Goal: Information Seeking & Learning: Learn about a topic

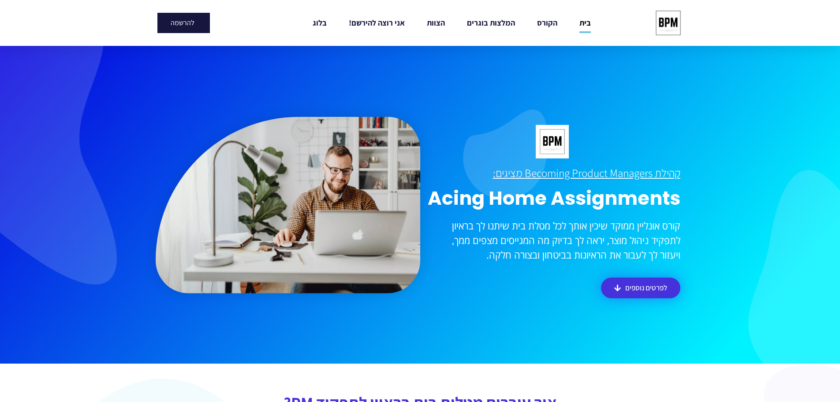
click at [675, 22] on img at bounding box center [668, 23] width 33 height 33
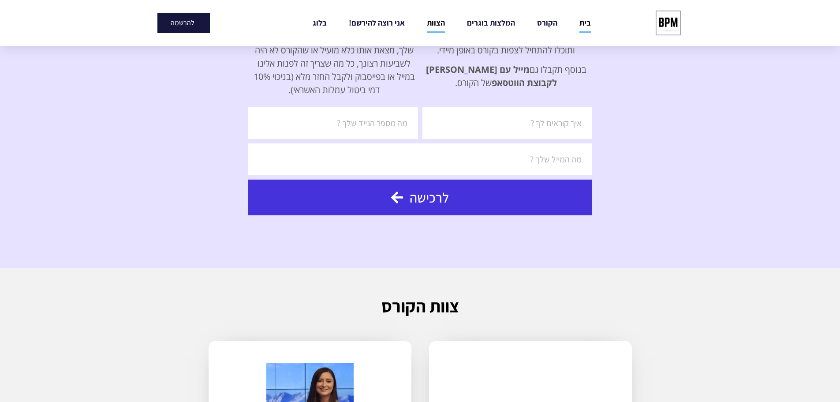
scroll to position [1853, 0]
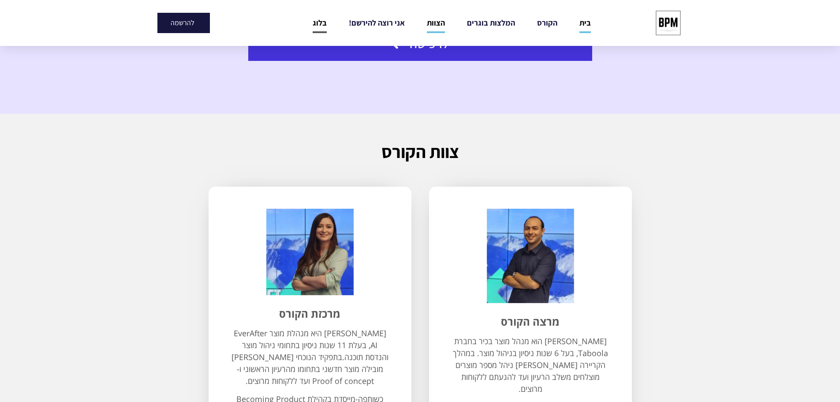
click at [323, 22] on link "בלוג" at bounding box center [320, 23] width 14 height 20
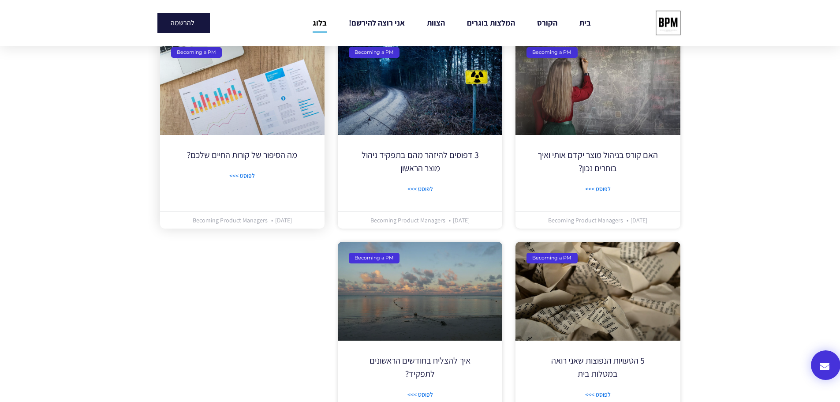
scroll to position [395, 0]
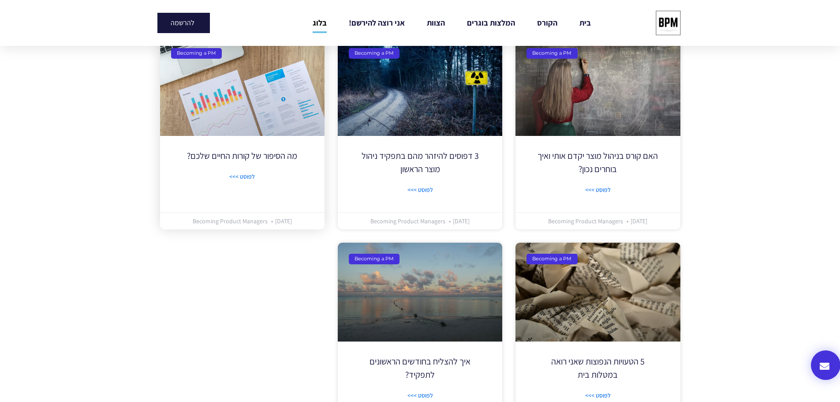
click at [247, 136] on link at bounding box center [242, 86] width 165 height 99
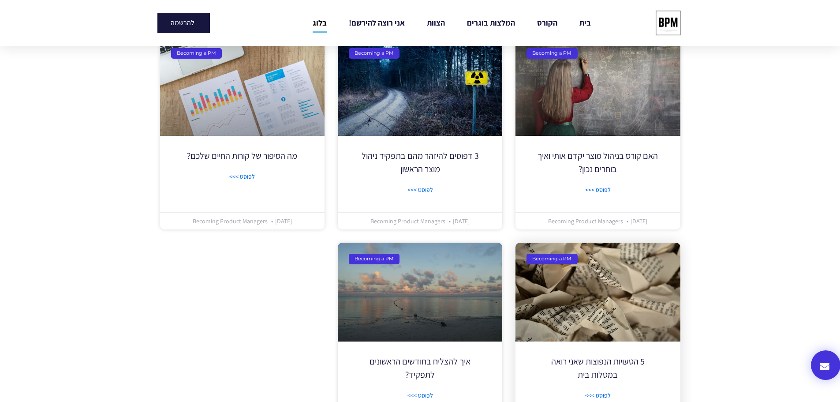
scroll to position [483, 0]
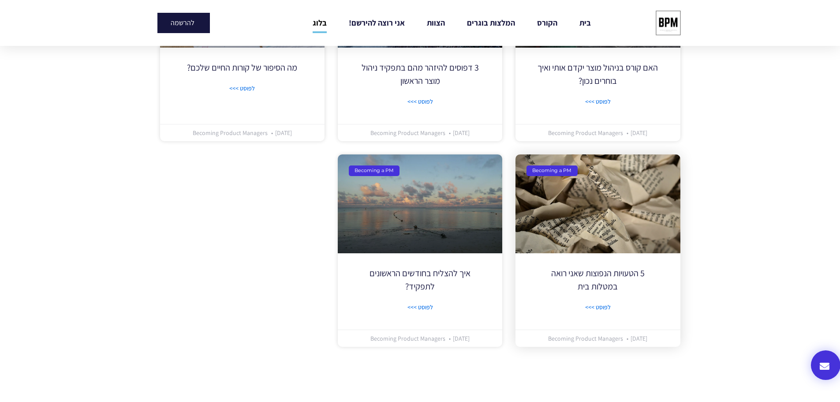
click at [596, 251] on link at bounding box center [598, 203] width 165 height 99
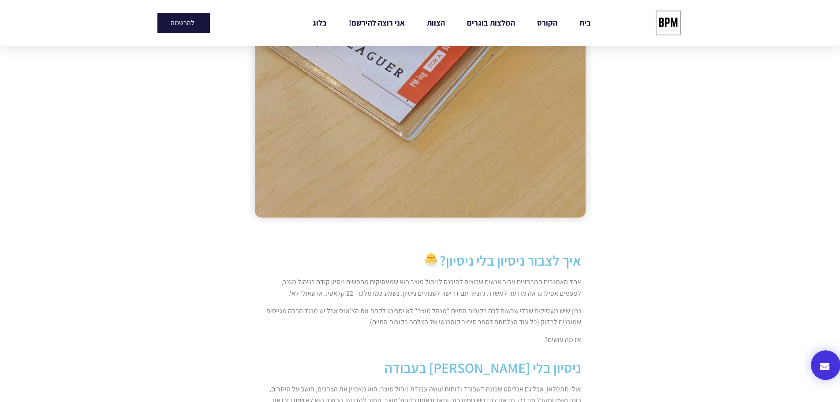
scroll to position [573, 0]
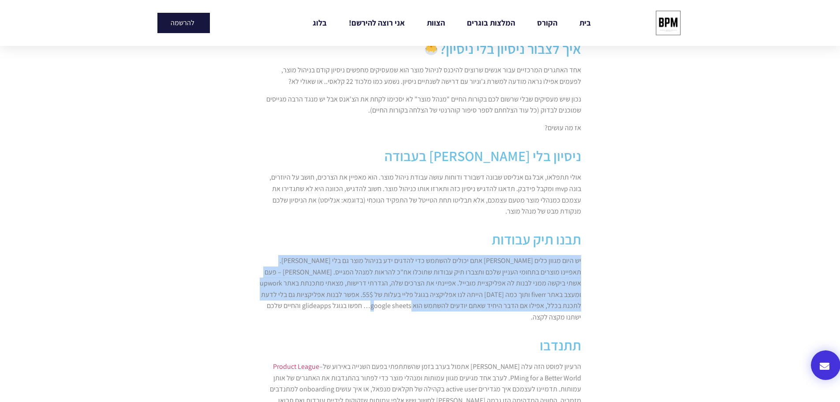
drag, startPoint x: 587, startPoint y: 260, endPoint x: 433, endPoint y: 308, distance: 161.3
click at [433, 308] on section "איך לצבור ניסיון בלי ניסיון? אחד האתגרים המרכזיים עבור אנשים שרוצים להיכנס לניה…" at bounding box center [420, 279] width 840 height 1428
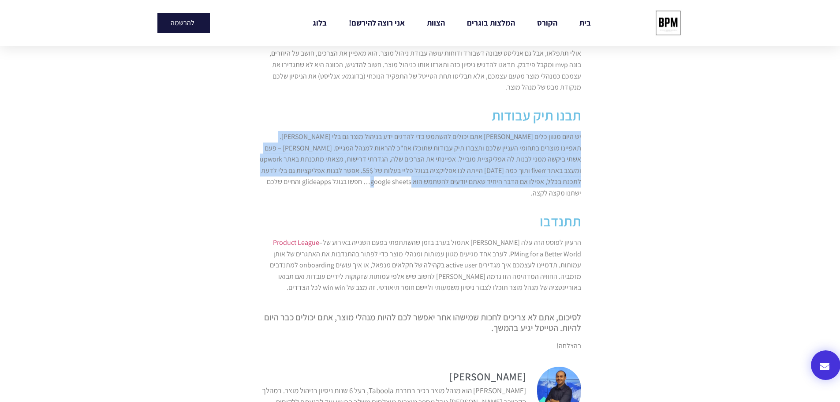
scroll to position [706, 0]
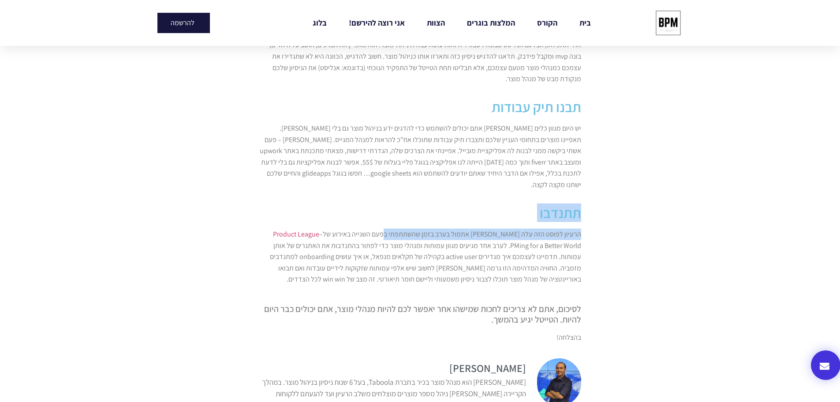
drag, startPoint x: 583, startPoint y: 206, endPoint x: 399, endPoint y: 213, distance: 184.1
click at [399, 213] on div "איך לצבור ניסיון בלי ניסיון? אחד האתגרים המרכזיים עבור אנשים שרוצים להיכנס לניה…" at bounding box center [420, 182] width 331 height 557
click at [582, 225] on div "הרעיון לפוסט הזה עלה לי אתמול בערב בזמן שהשתתפתי בפעם השנייה באירוע של Product …" at bounding box center [420, 259] width 331 height 71
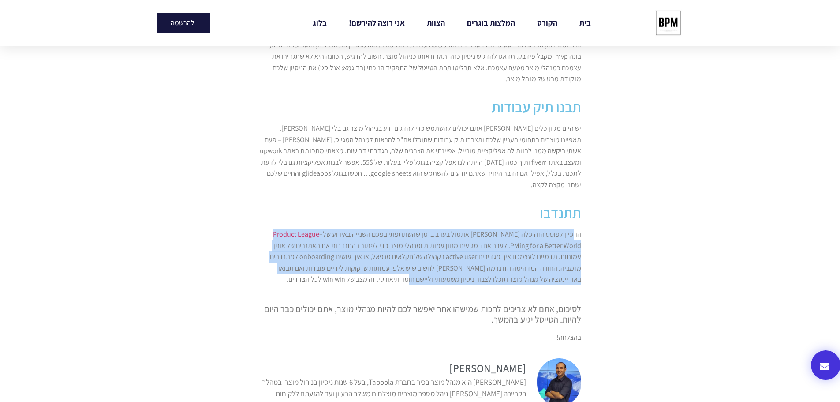
drag, startPoint x: 573, startPoint y: 219, endPoint x: 526, endPoint y: 263, distance: 64.9
click at [526, 263] on p "הרעיון לפוסט הזה עלה לי אתמול בערב בזמן שהשתתפתי בפעם השנייה באירוע של Product …" at bounding box center [420, 257] width 322 height 56
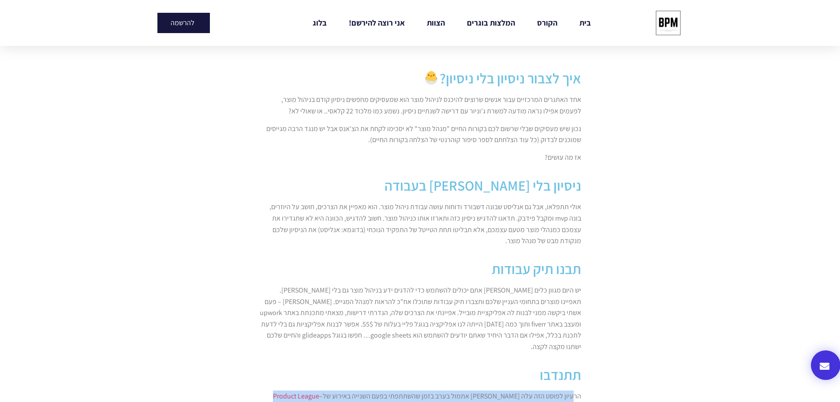
scroll to position [618, 0]
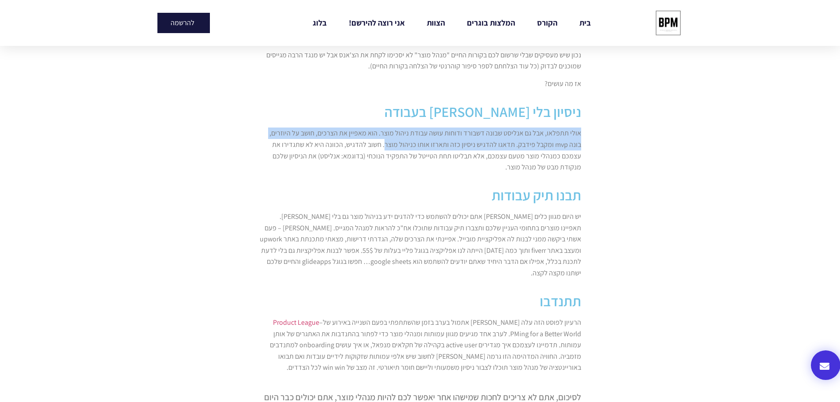
drag, startPoint x: 582, startPoint y: 130, endPoint x: 402, endPoint y: 146, distance: 180.3
click at [402, 146] on div "אולי תתפלאו, אבל גם אנליסט שבונה דשבורד ודוחות עושה עבודת ניהול מוצר. הוא מאפיי…" at bounding box center [420, 153] width 331 height 60
click at [402, 146] on p "אולי תתפלאו, אבל גם אנליסט שבונה דשבורד ודוחות עושה עבודת ניהול מוצר. הוא מאפיי…" at bounding box center [420, 149] width 322 height 45
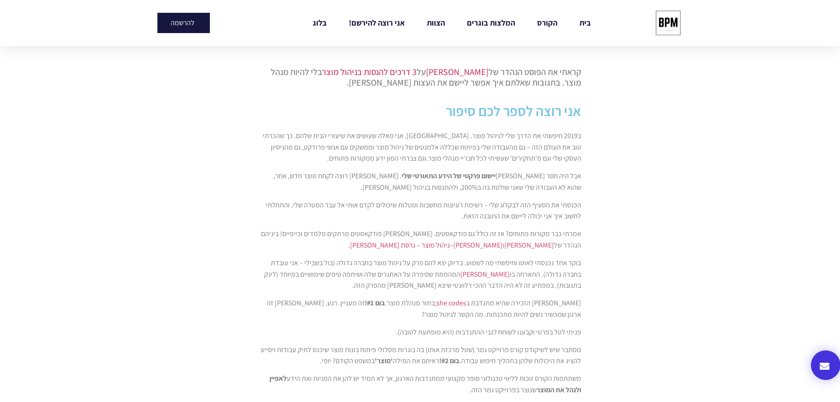
scroll to position [441, 0]
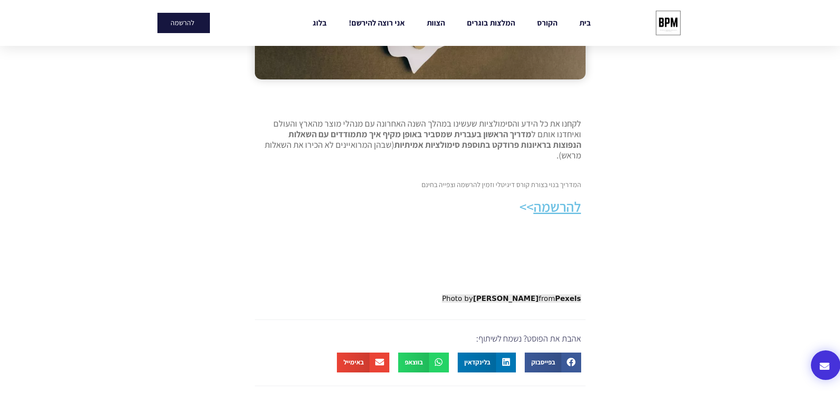
scroll to position [265, 0]
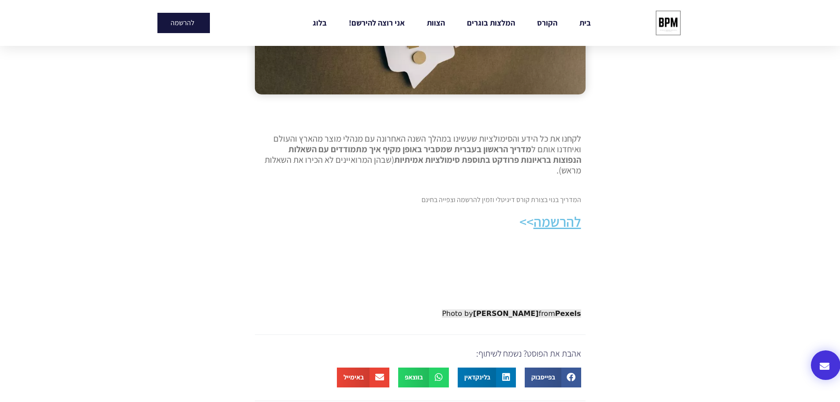
click at [573, 229] on u "להרשמה" at bounding box center [558, 221] width 48 height 19
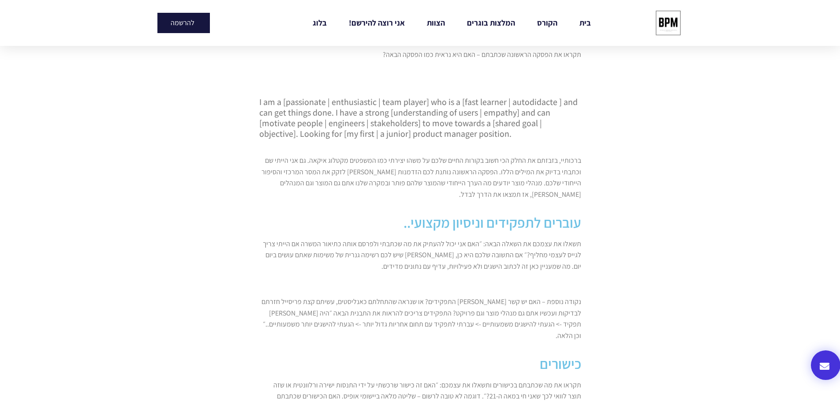
scroll to position [573, 0]
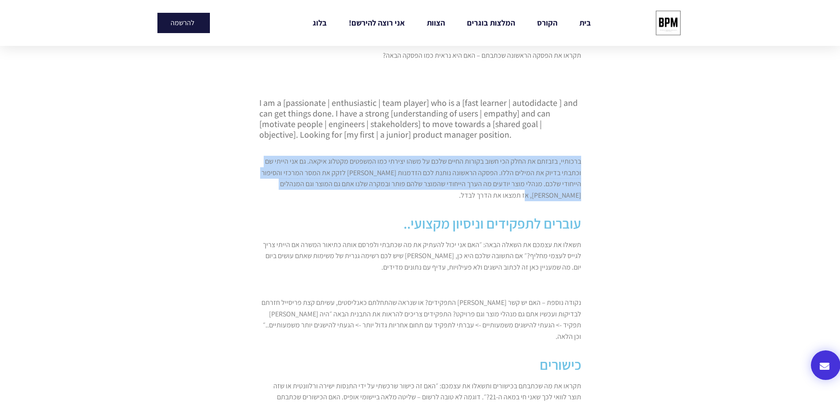
drag, startPoint x: 585, startPoint y: 162, endPoint x: 539, endPoint y: 195, distance: 57.0
click at [539, 195] on div "ברכותיי, בזבזתם את החלק הכי חשוב בקורות החיים שלכם על משהו יצירתי כמו המשפטים מ…" at bounding box center [420, 181] width 331 height 60
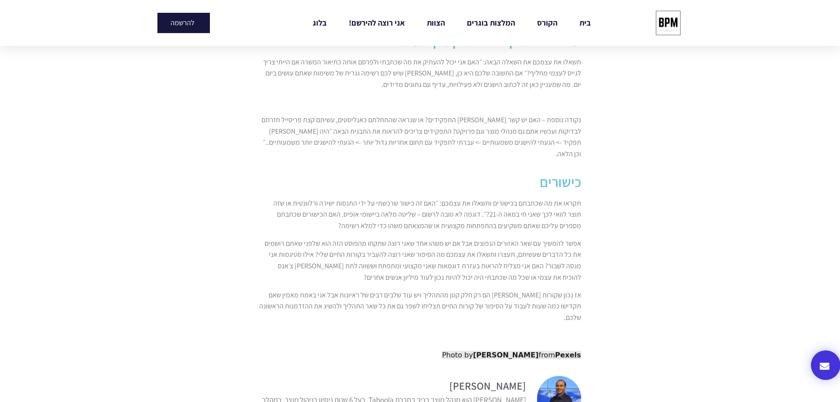
scroll to position [750, 0]
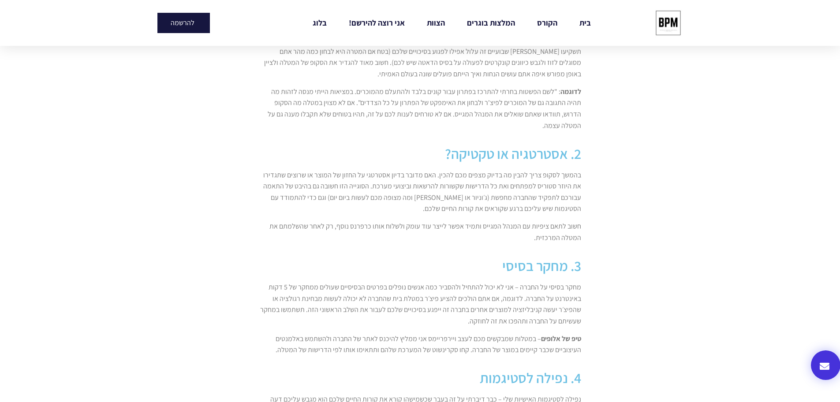
scroll to position [397, 0]
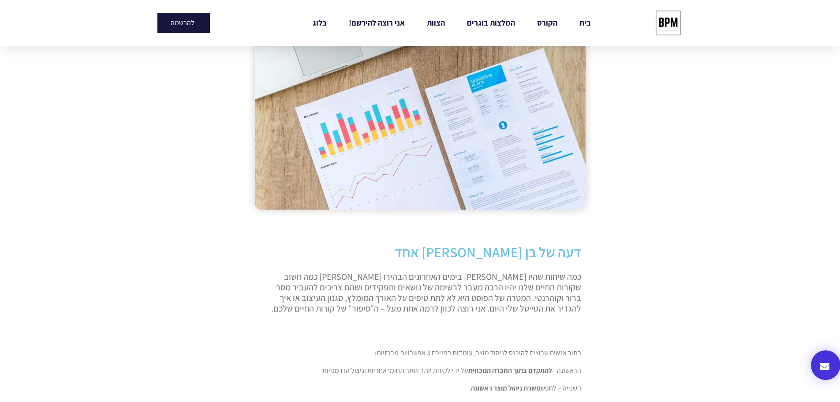
scroll to position [309, 0]
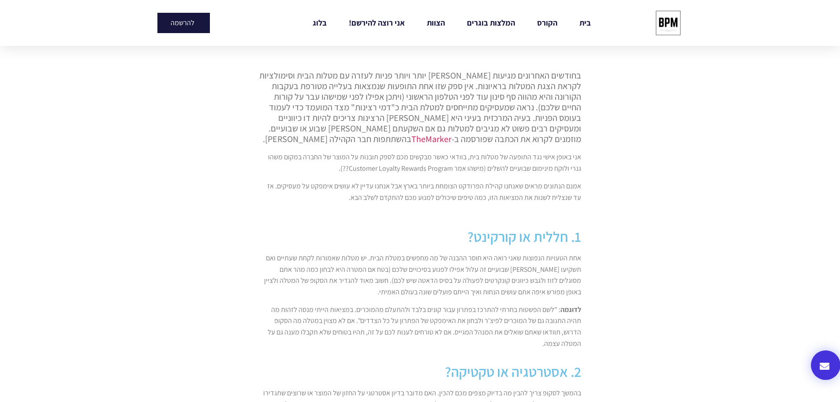
scroll to position [309, 0]
